Goal: Find specific page/section: Find specific page/section

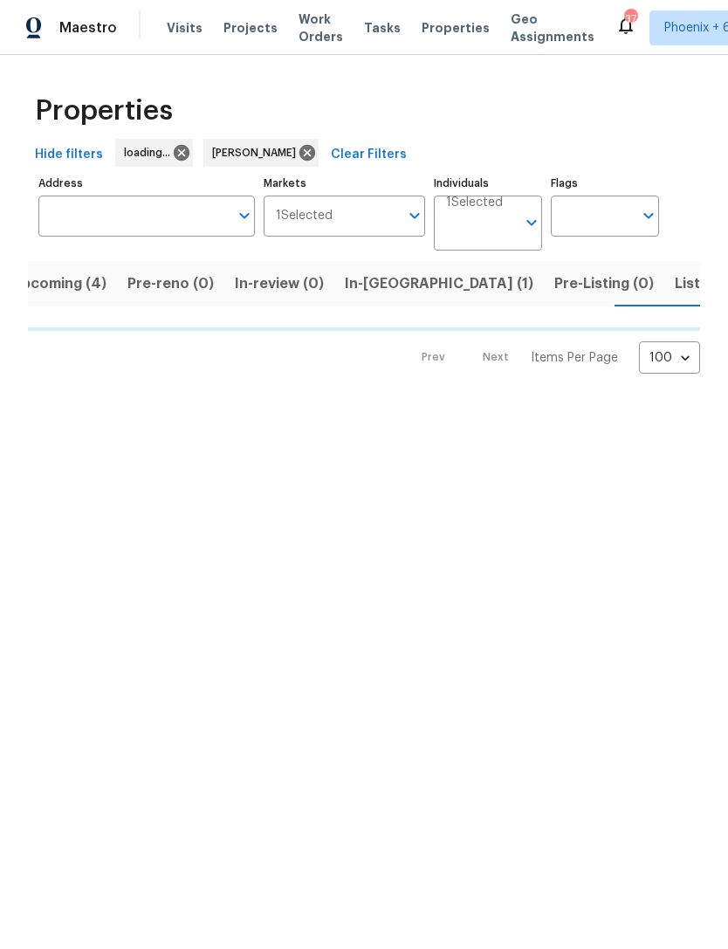
scroll to position [0, 28]
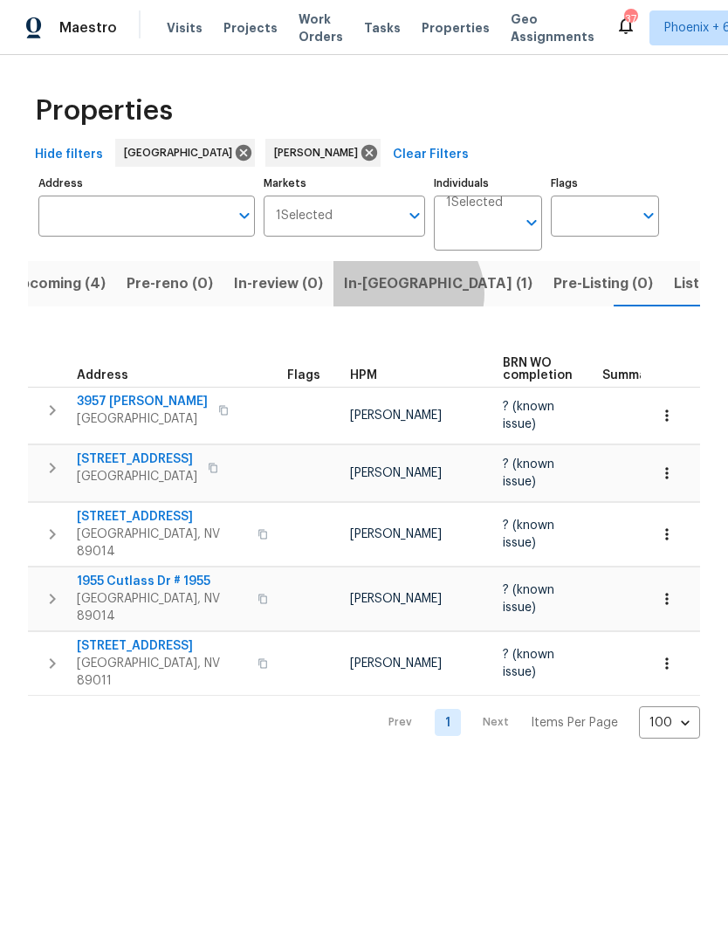
click at [393, 295] on span "In-reno (1)" at bounding box center [438, 284] width 189 height 24
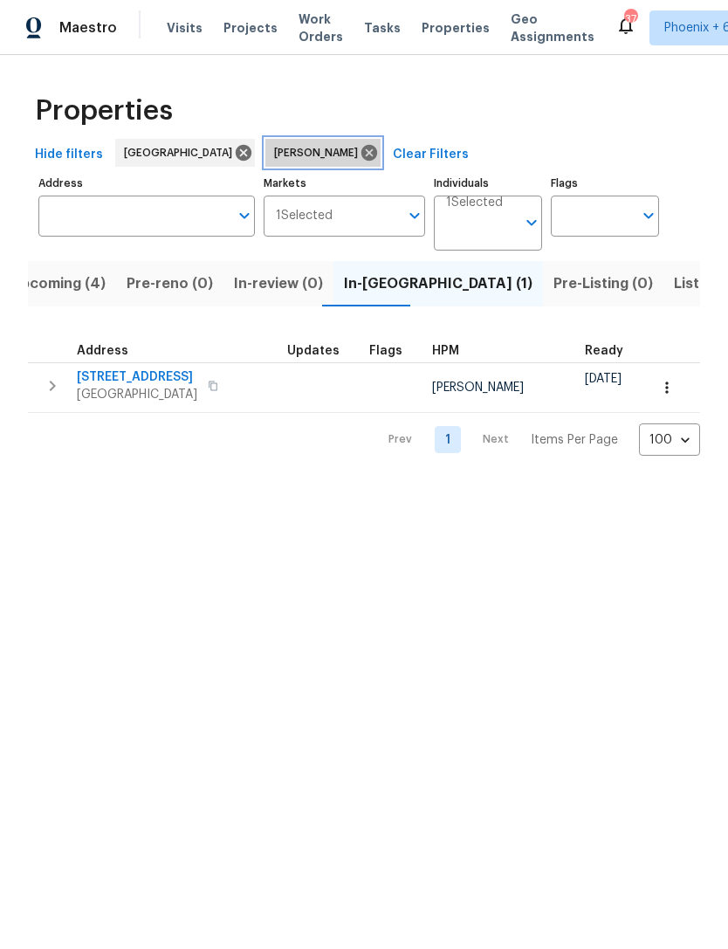
click at [360, 155] on icon at bounding box center [369, 152] width 19 height 19
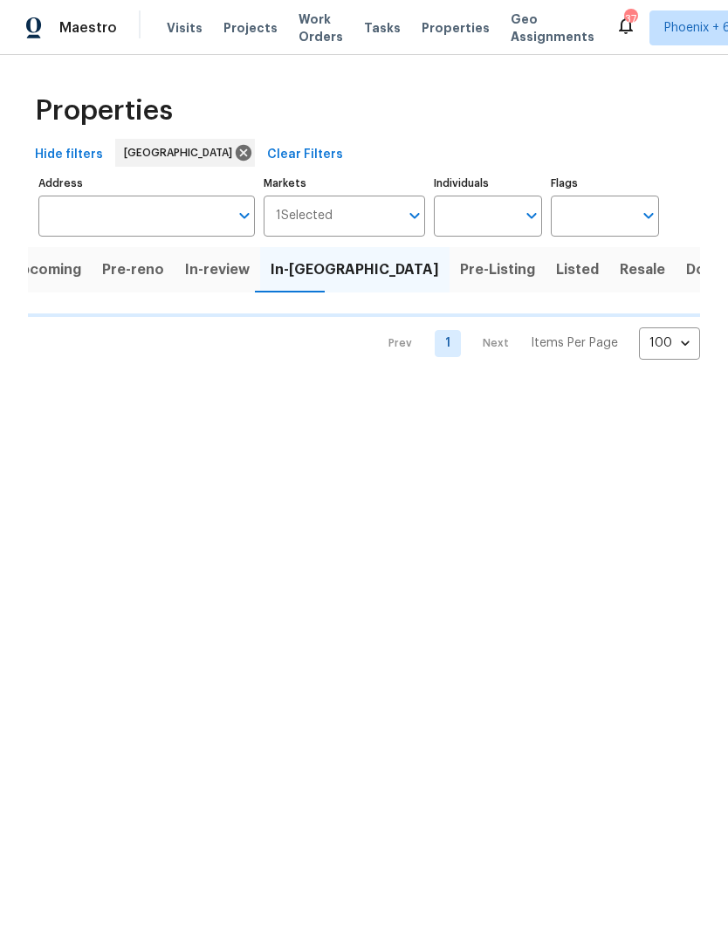
scroll to position [0, 16]
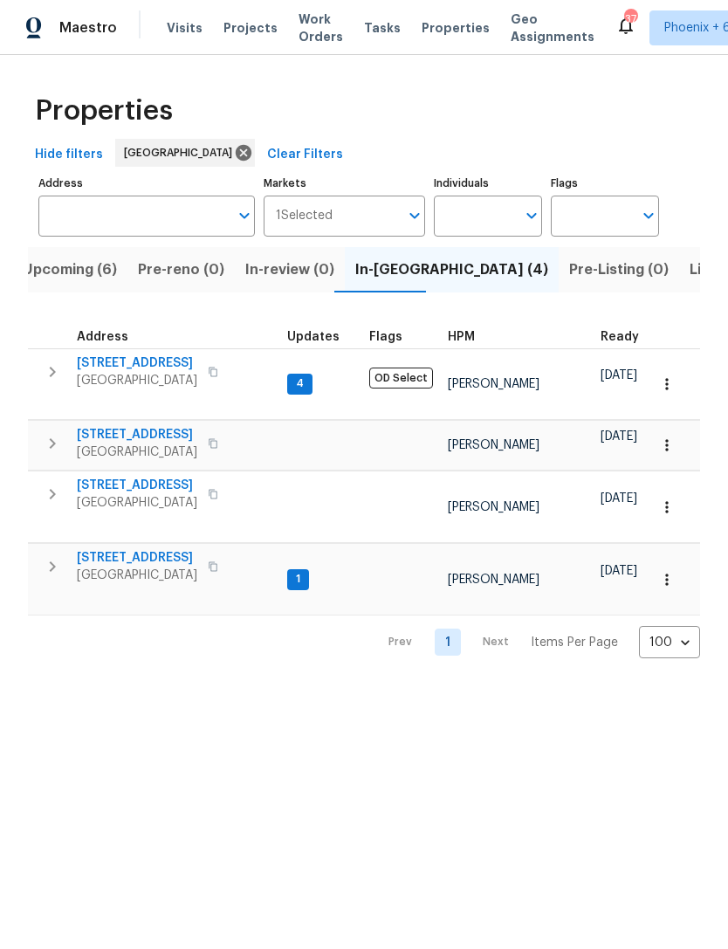
click at [690, 275] on span "Listed (30)" at bounding box center [728, 270] width 76 height 24
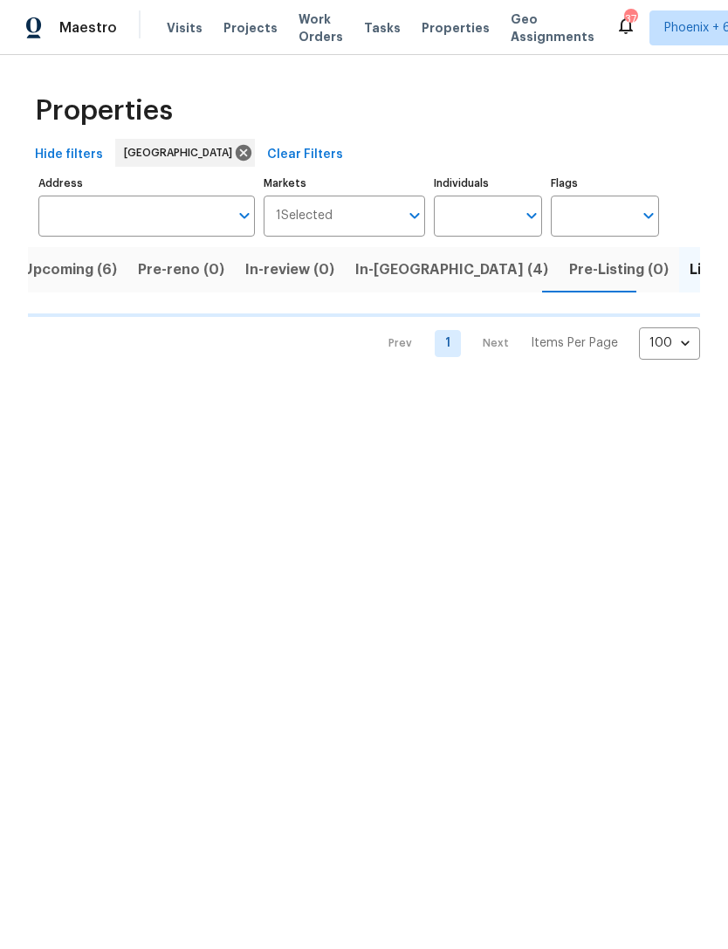
click at [481, 219] on input "Individuals" at bounding box center [475, 216] width 82 height 41
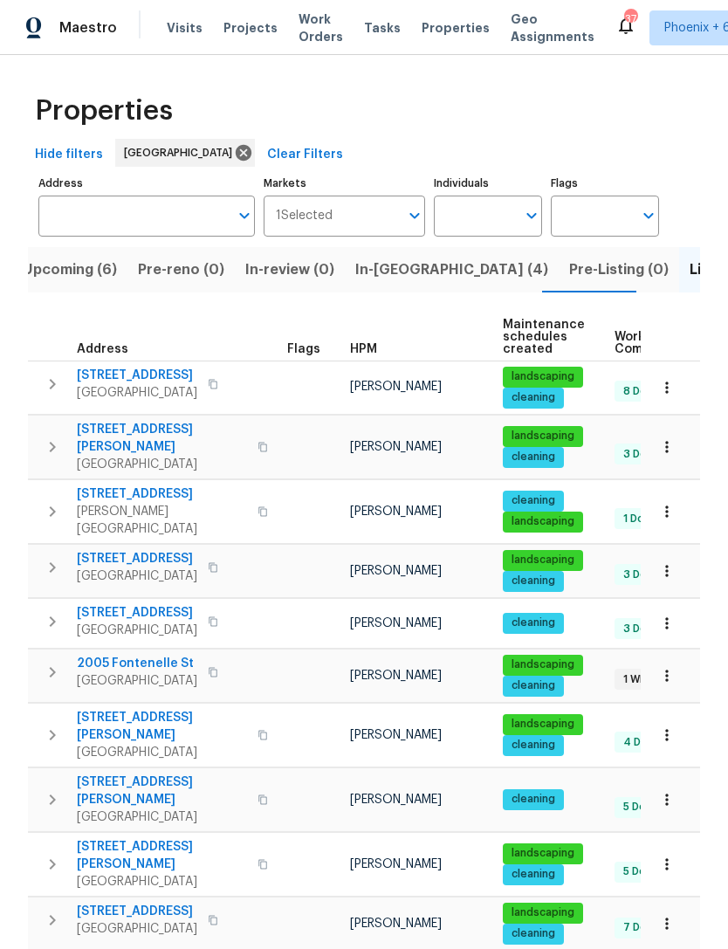
click at [492, 209] on input "Individuals" at bounding box center [475, 216] width 82 height 41
type input "nicholas holderbaum"
click at [477, 279] on input "checkbox" at bounding box center [466, 271] width 37 height 37
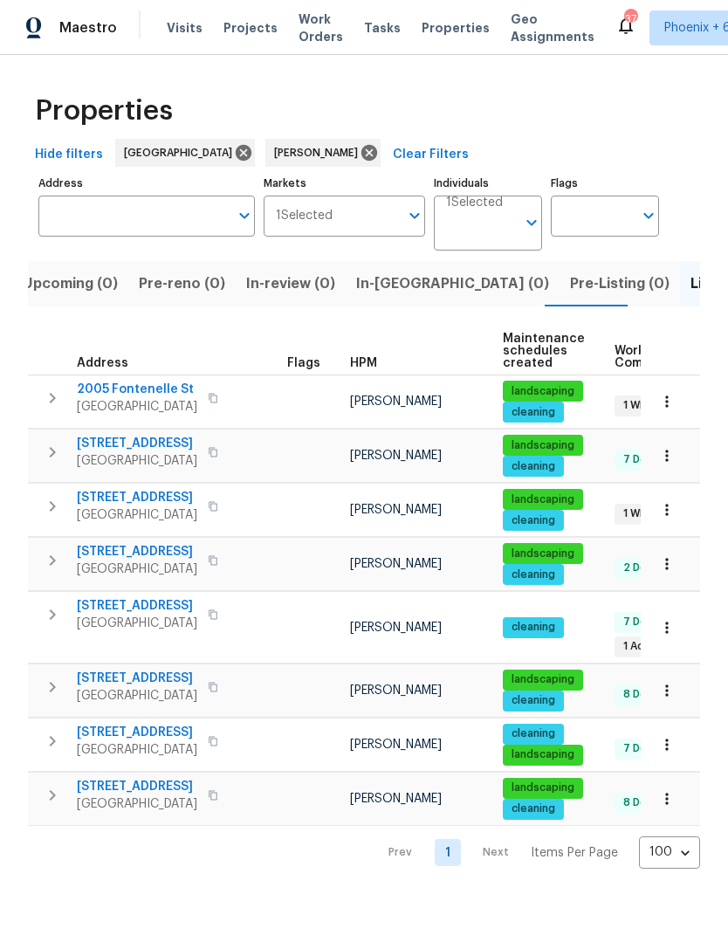
click at [143, 393] on span "2005 Fontenelle St" at bounding box center [137, 389] width 121 height 17
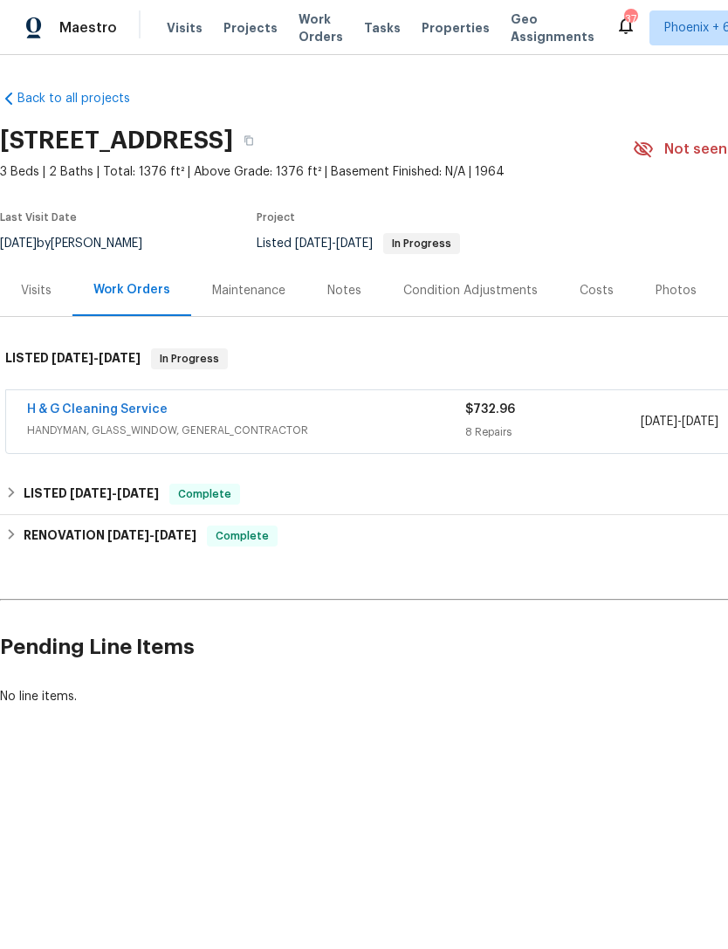
click at [86, 410] on link "H & G Cleaning Service" at bounding box center [97, 409] width 141 height 12
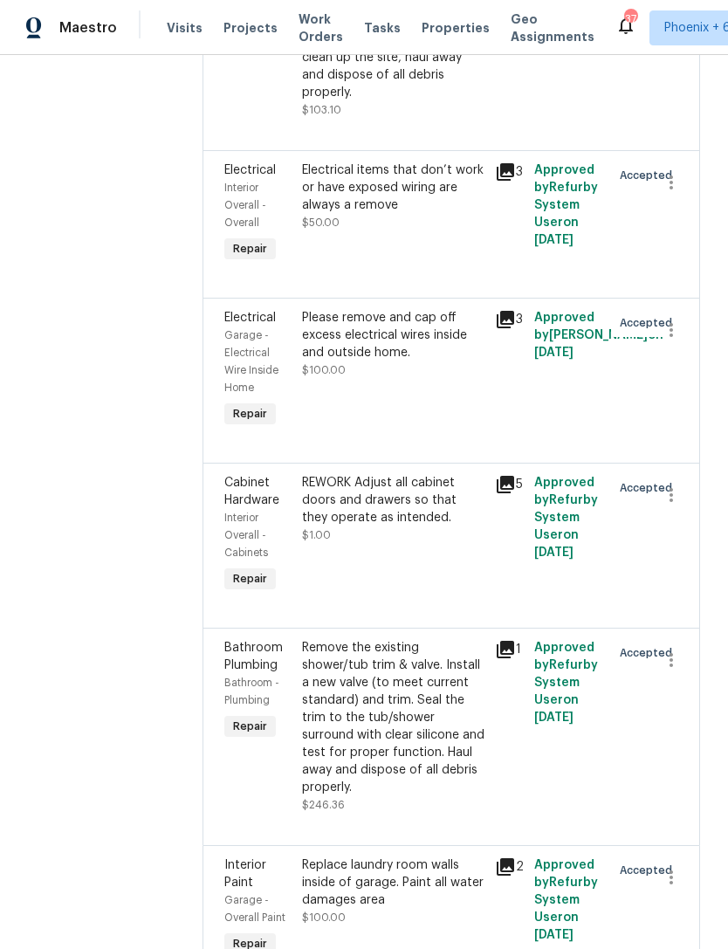
scroll to position [763, 0]
